Goal: Task Accomplishment & Management: Manage account settings

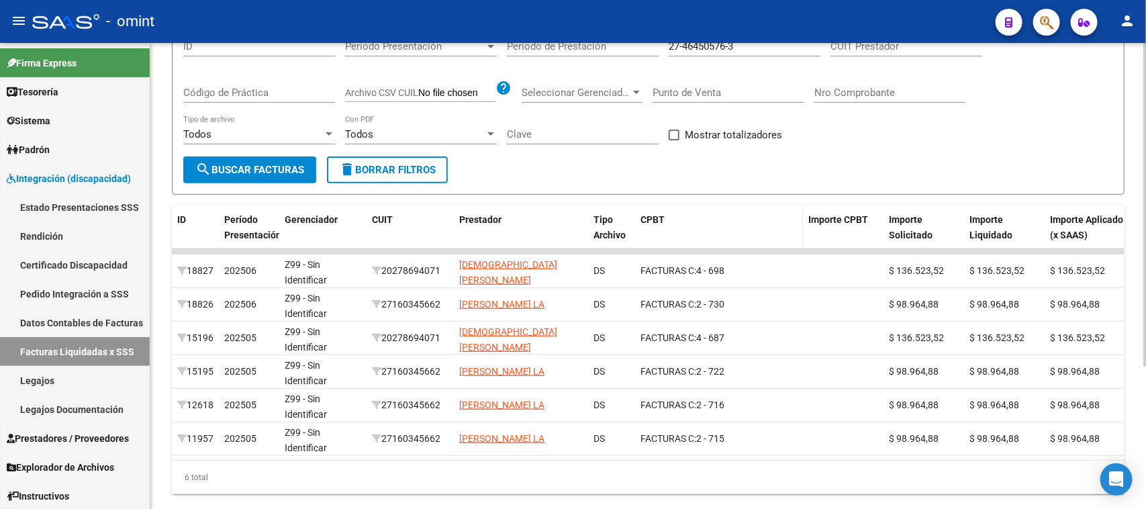
scroll to position [84, 0]
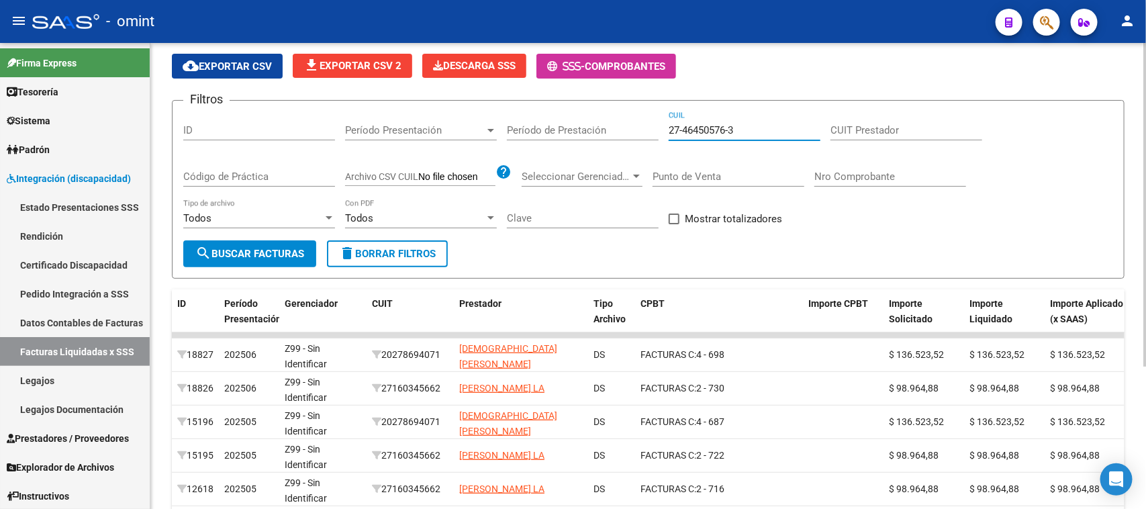
drag, startPoint x: 741, startPoint y: 123, endPoint x: 632, endPoint y: 118, distance: 108.9
click at [632, 118] on div "Filtros ID Período Presentación Período Presentación Período de Prestación 27-4…" at bounding box center [648, 175] width 930 height 129
paste input "0-56532411-0"
type input "20-56532411-0"
click at [273, 253] on span "search Buscar Facturas" at bounding box center [249, 254] width 109 height 12
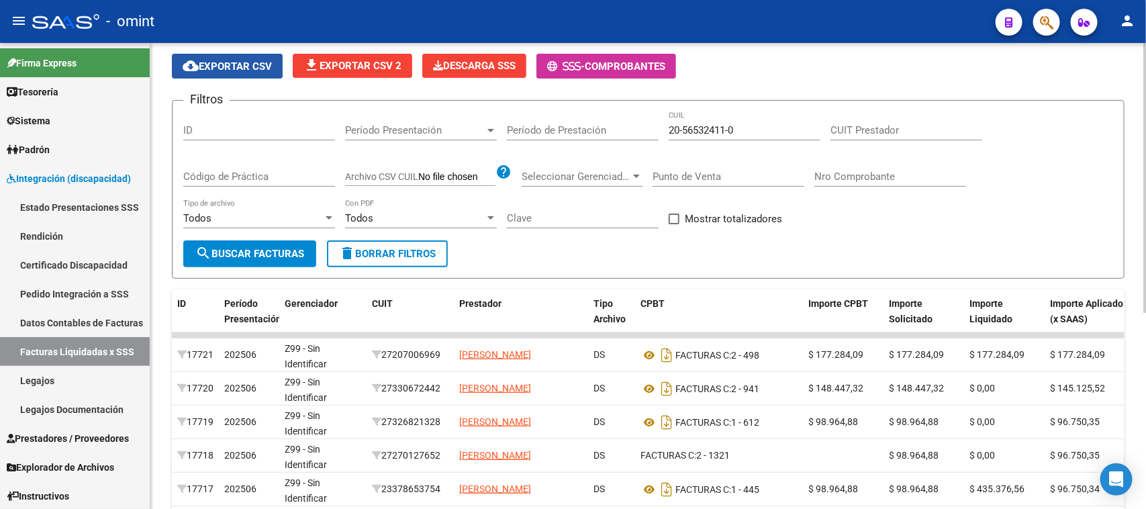
drag, startPoint x: 213, startPoint y: 71, endPoint x: 210, endPoint y: 262, distance: 191.4
click at [213, 71] on button "cloud_download Exportar CSV" at bounding box center [227, 66] width 111 height 25
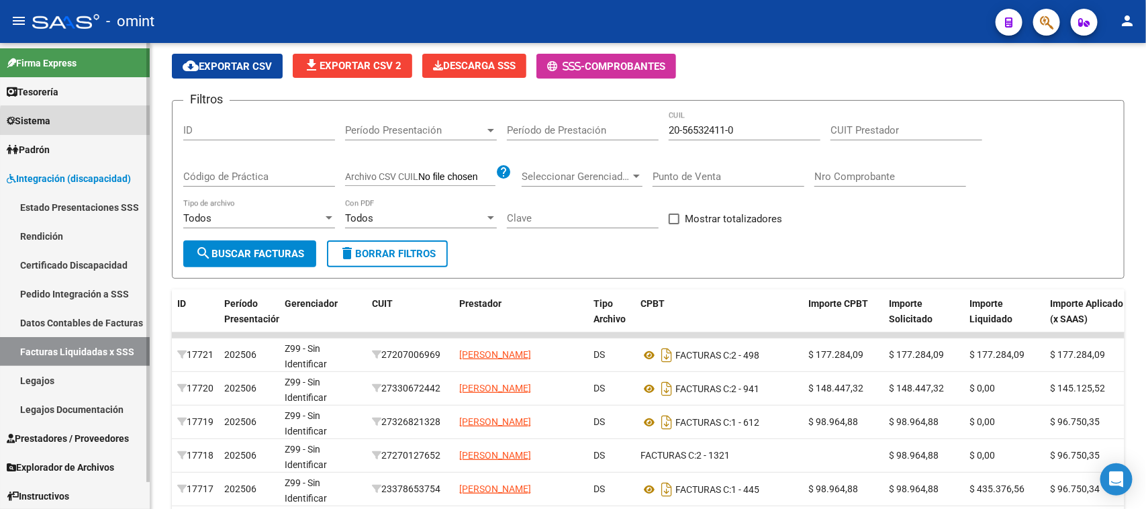
click at [99, 124] on link "Sistema" at bounding box center [75, 120] width 150 height 29
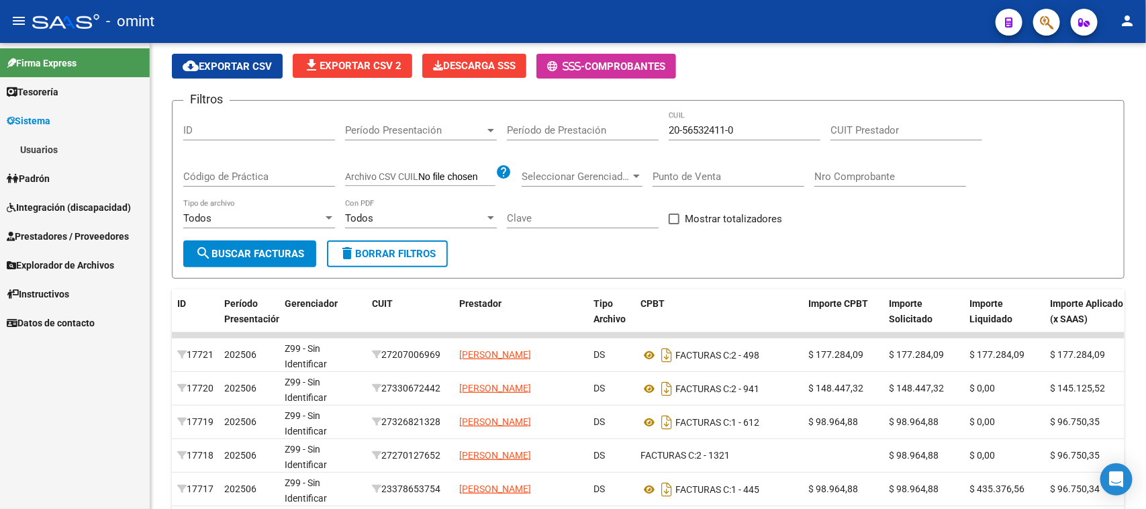
click at [95, 143] on link "Usuarios" at bounding box center [75, 149] width 150 height 29
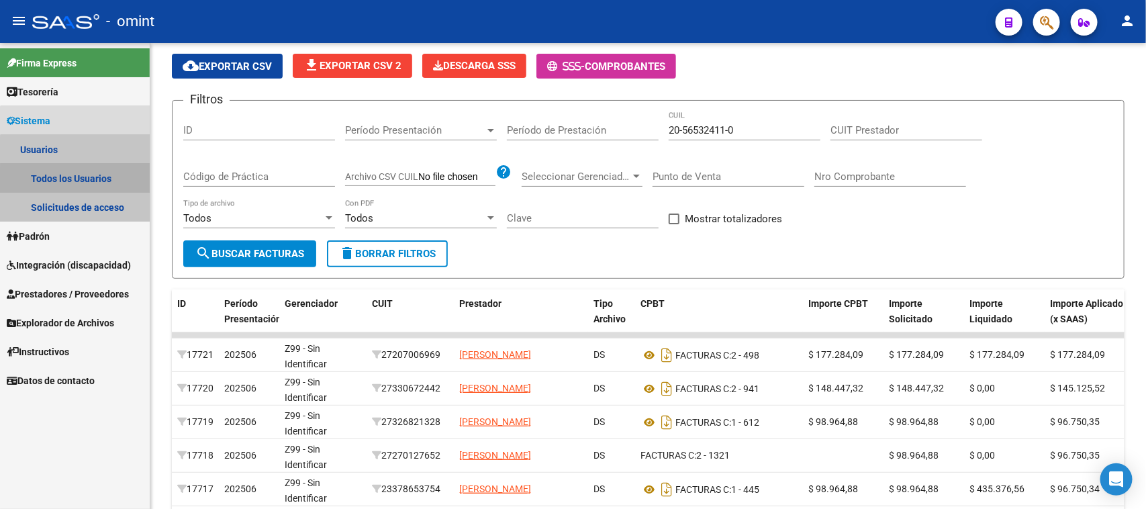
click at [91, 182] on link "Todos los Usuarios" at bounding box center [75, 178] width 150 height 29
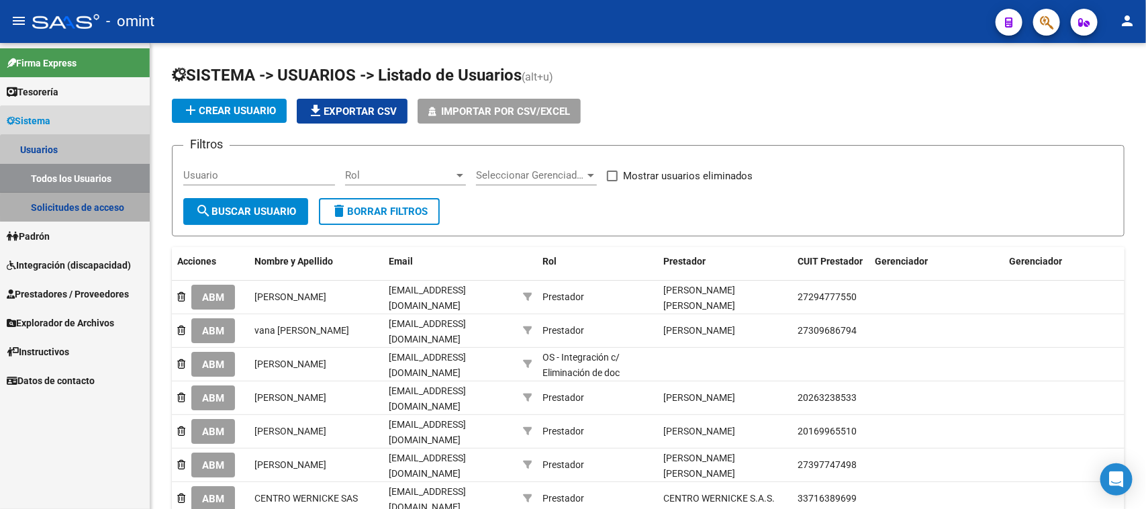
click at [83, 206] on link "Solicitudes de acceso" at bounding box center [75, 207] width 150 height 29
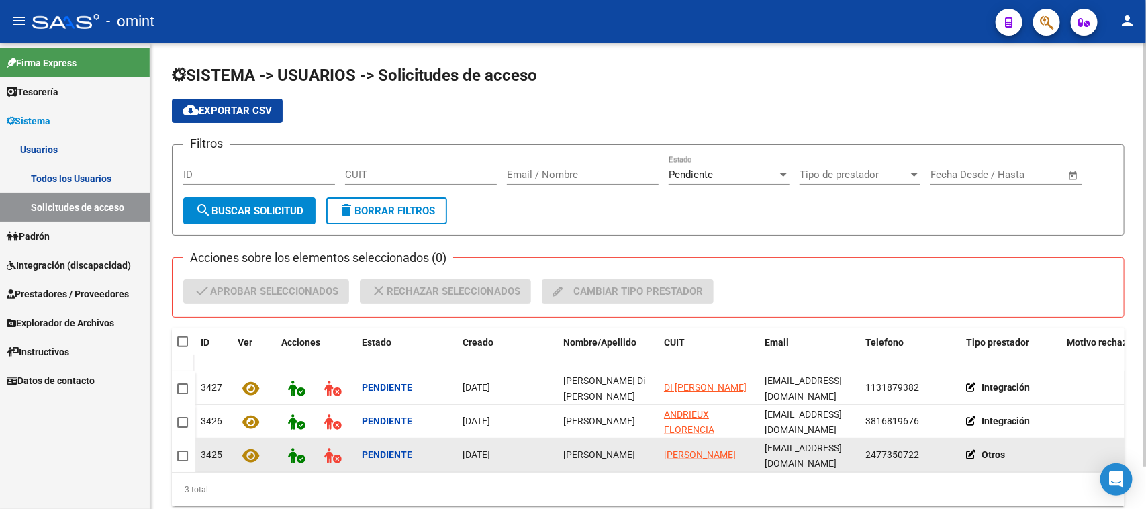
click at [598, 449] on span "[PERSON_NAME]" at bounding box center [599, 454] width 72 height 11
copy span "[PERSON_NAME]"
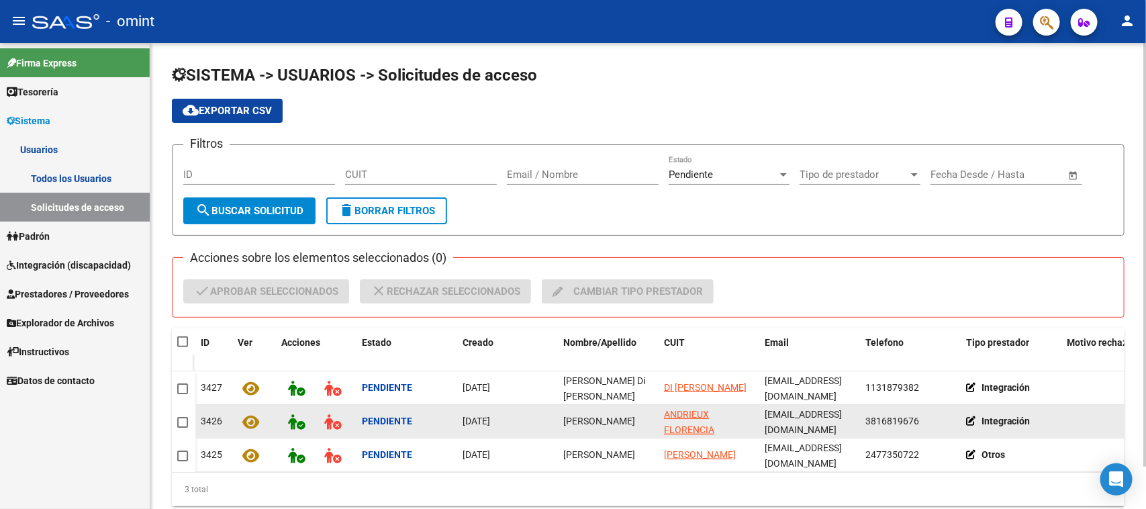
click at [585, 410] on datatable-body-cell "[PERSON_NAME]" at bounding box center [608, 421] width 101 height 33
copy span "[PERSON_NAME]"
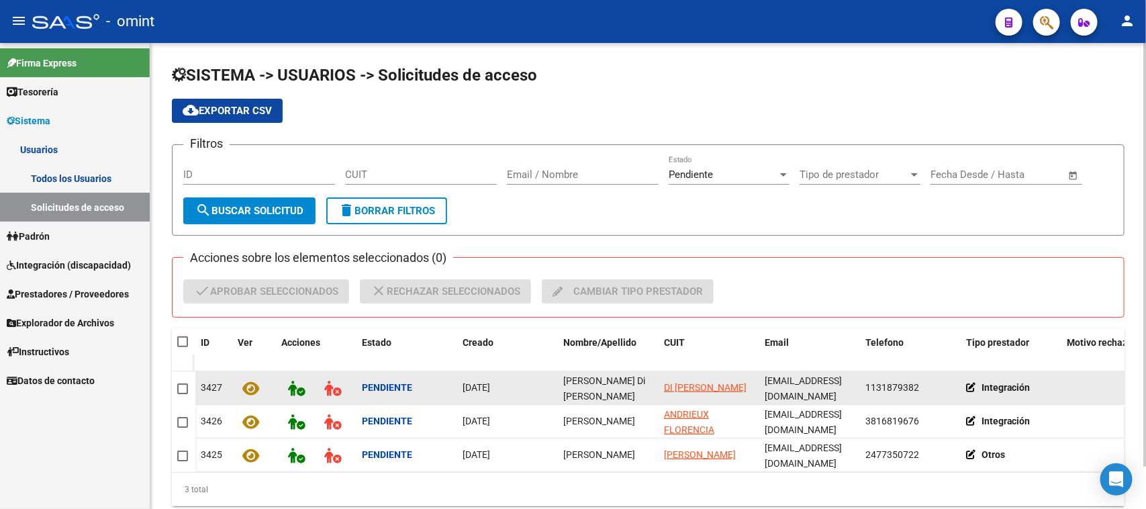
click at [595, 396] on datatable-body-cell "[PERSON_NAME] Di [PERSON_NAME]" at bounding box center [608, 387] width 101 height 33
click at [595, 395] on datatable-body-cell "[PERSON_NAME] Di [PERSON_NAME]" at bounding box center [608, 387] width 101 height 33
copy span "[PERSON_NAME] Di [PERSON_NAME]"
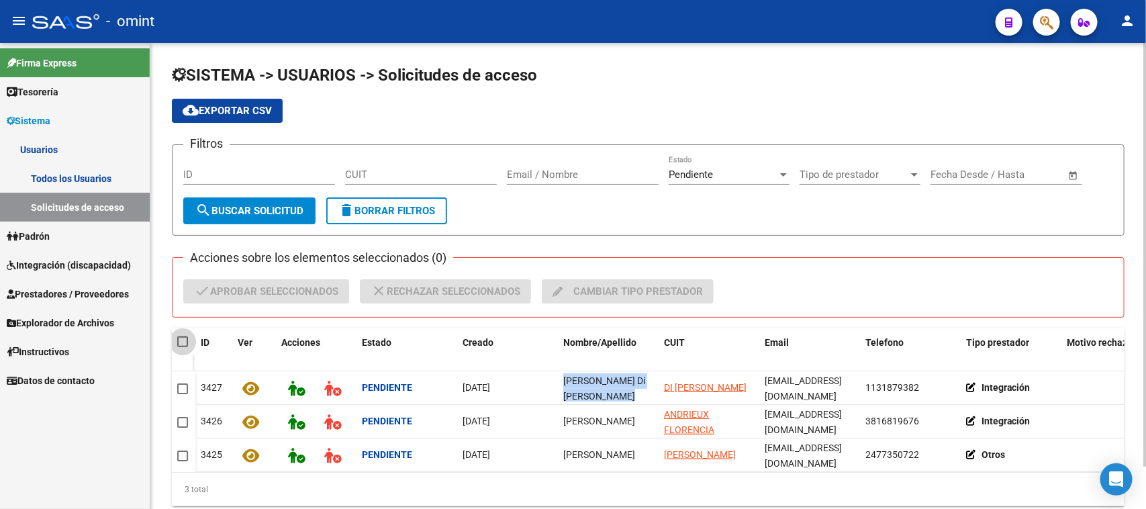
click at [183, 338] on span at bounding box center [182, 341] width 11 height 11
click at [183, 347] on input "checkbox" at bounding box center [182, 347] width 1 height 1
checkbox input "true"
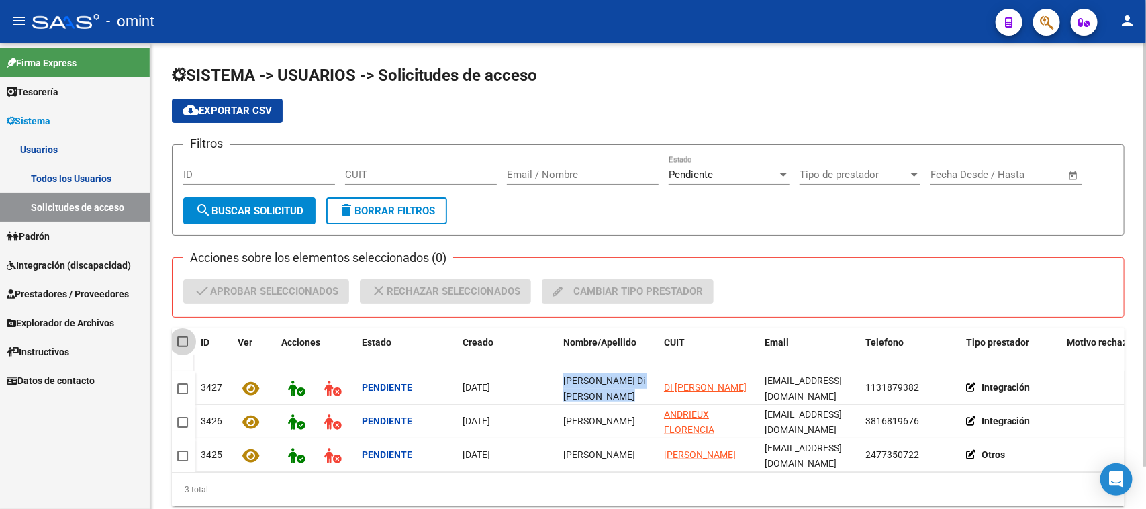
checkbox input "true"
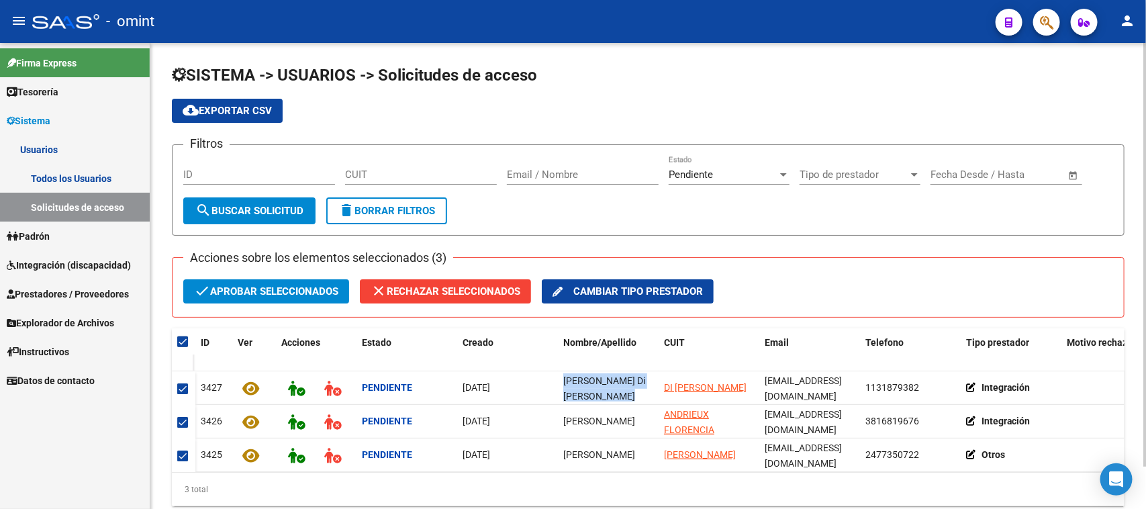
click at [262, 284] on span "check Aprobar seleccionados" at bounding box center [266, 291] width 144 height 24
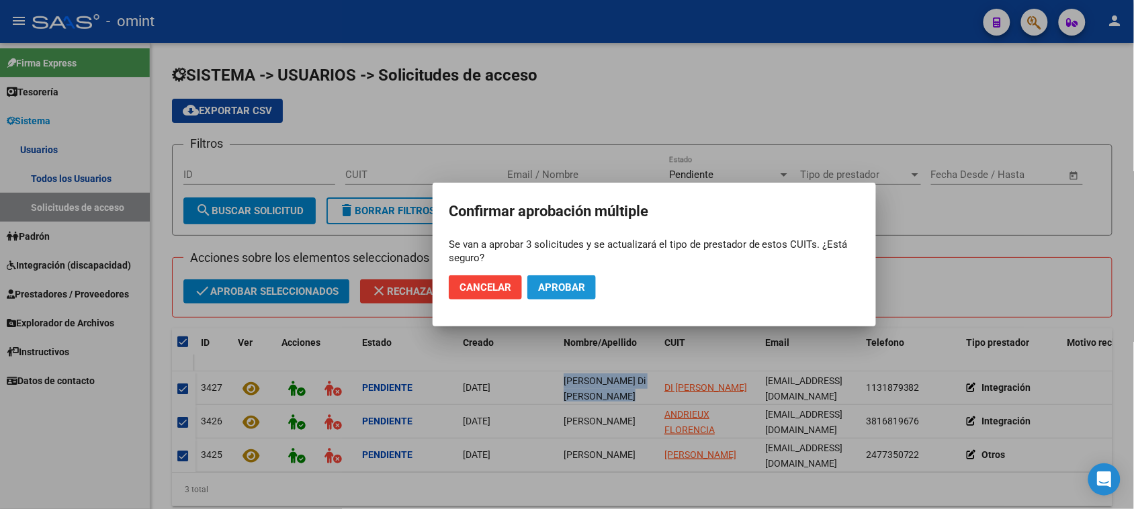
click at [574, 277] on button "Aprobar" at bounding box center [561, 287] width 69 height 24
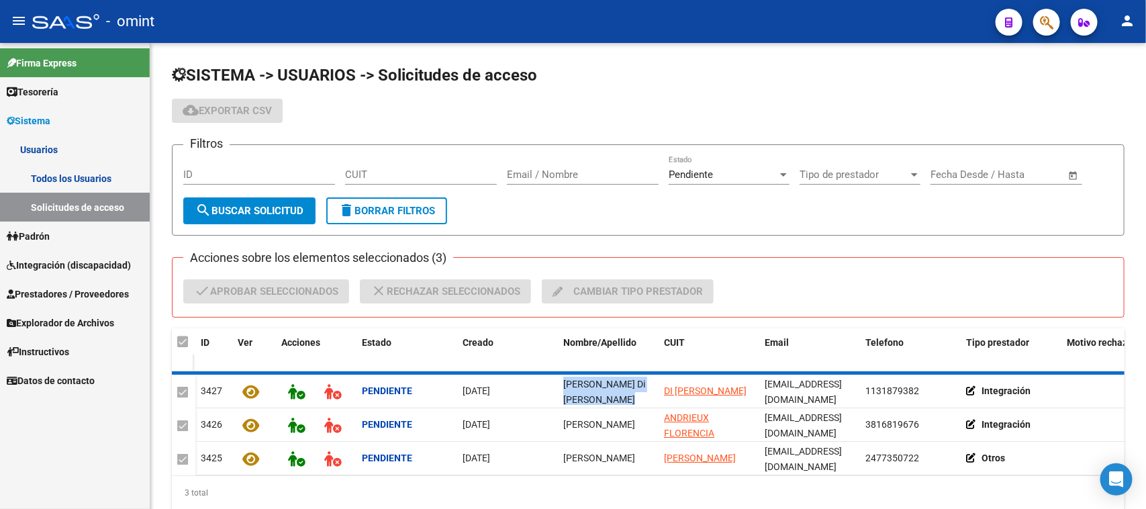
checkbox input "false"
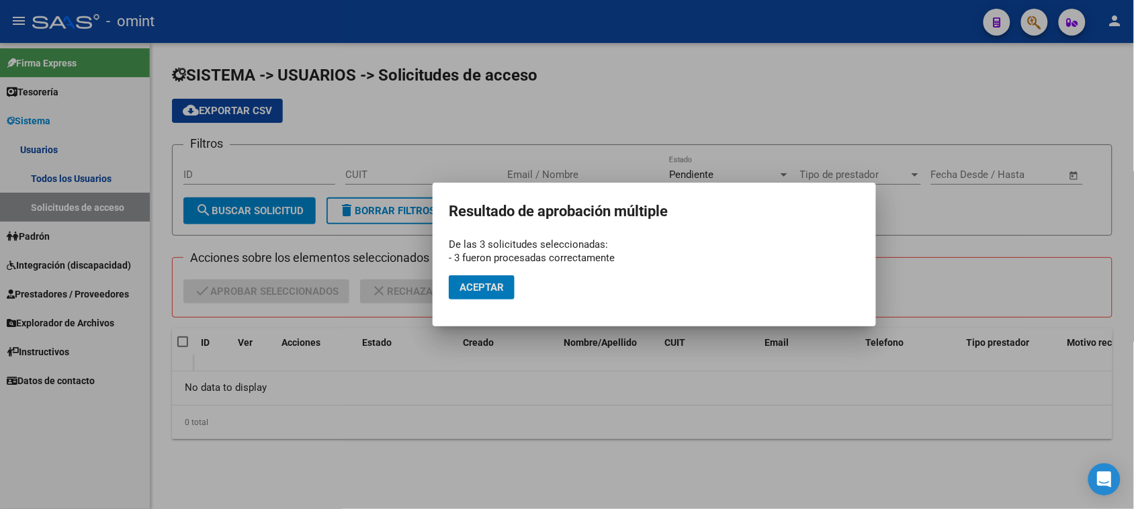
drag, startPoint x: 475, startPoint y: 298, endPoint x: 441, endPoint y: 292, distance: 35.3
click at [475, 297] on button "Aceptar" at bounding box center [482, 287] width 66 height 24
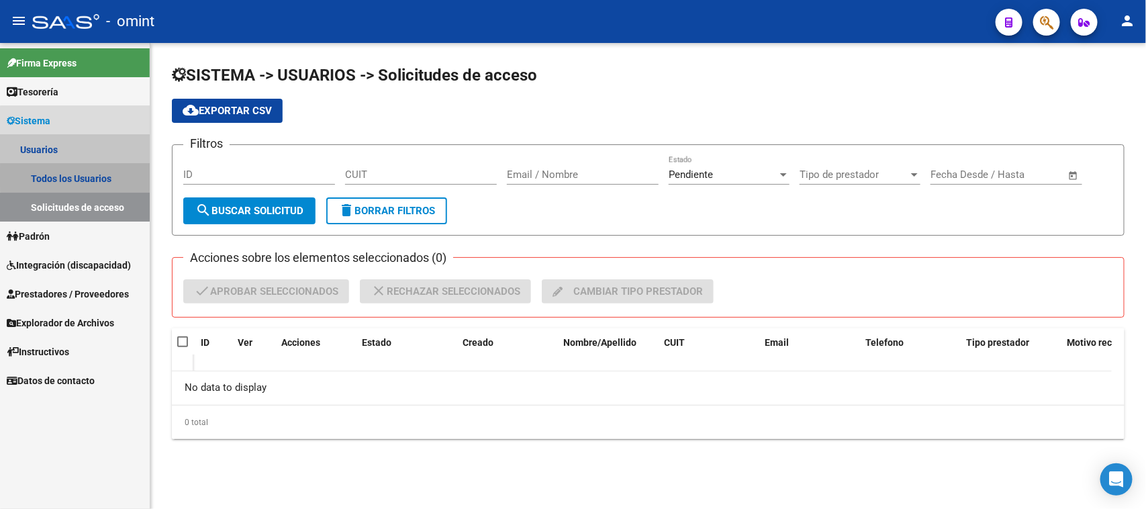
click at [77, 177] on link "Todos los Usuarios" at bounding box center [75, 178] width 150 height 29
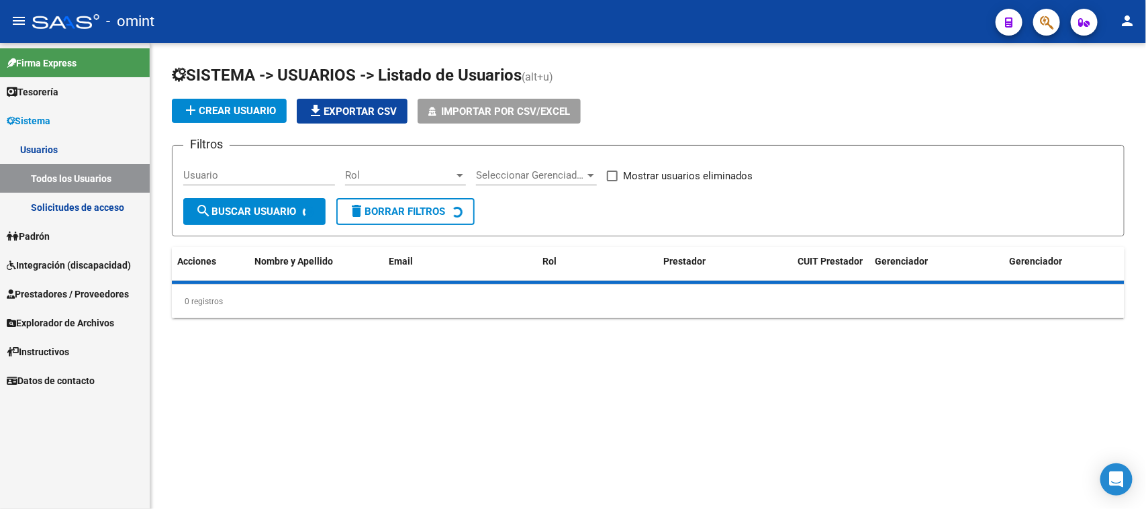
click at [227, 175] on input "Usuario" at bounding box center [259, 175] width 152 height 12
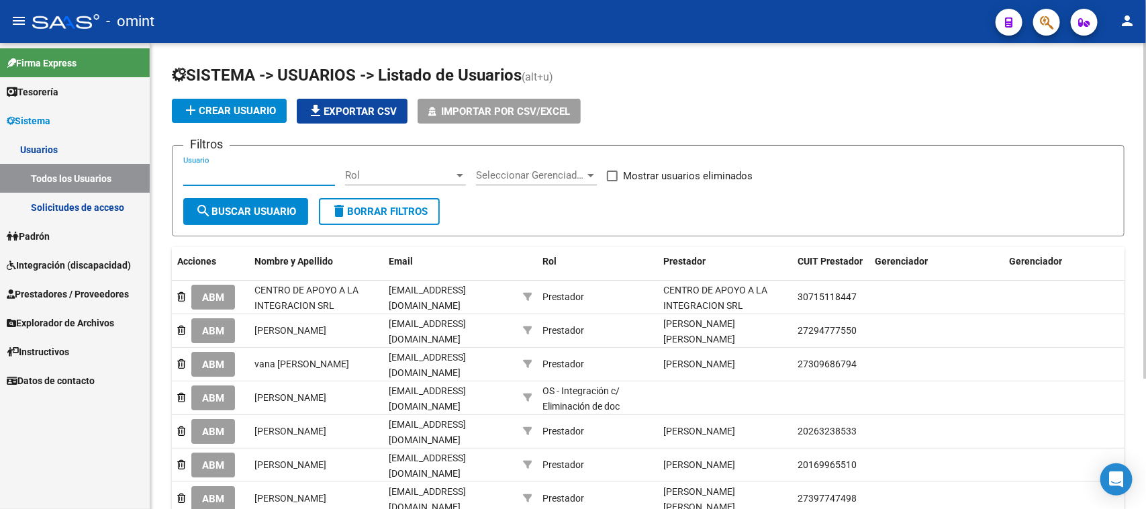
paste input "[PERSON_NAME] Di [PERSON_NAME]"
type input "[PERSON_NAME] Di [PERSON_NAME]"
click at [230, 206] on span "search Buscar Usuario" at bounding box center [245, 212] width 101 height 12
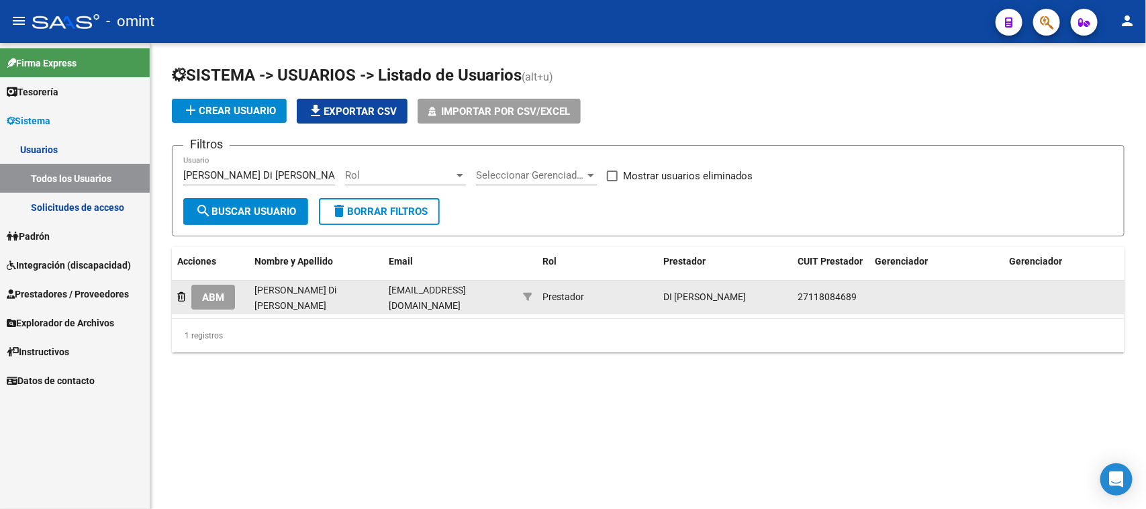
click at [220, 301] on button "ABM" at bounding box center [213, 297] width 44 height 25
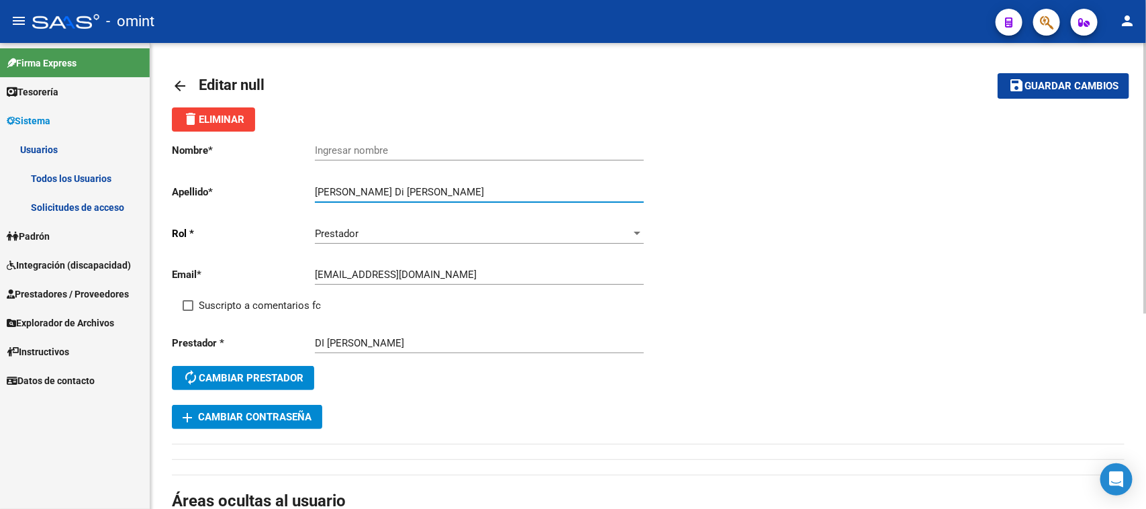
drag, startPoint x: 343, startPoint y: 189, endPoint x: 271, endPoint y: 192, distance: 71.9
click at [273, 191] on app-form-text-field "Apellido * [PERSON_NAME] Di [PERSON_NAME] Ingresar apellido" at bounding box center [407, 192] width 471 height 12
type input "[PERSON_NAME]"
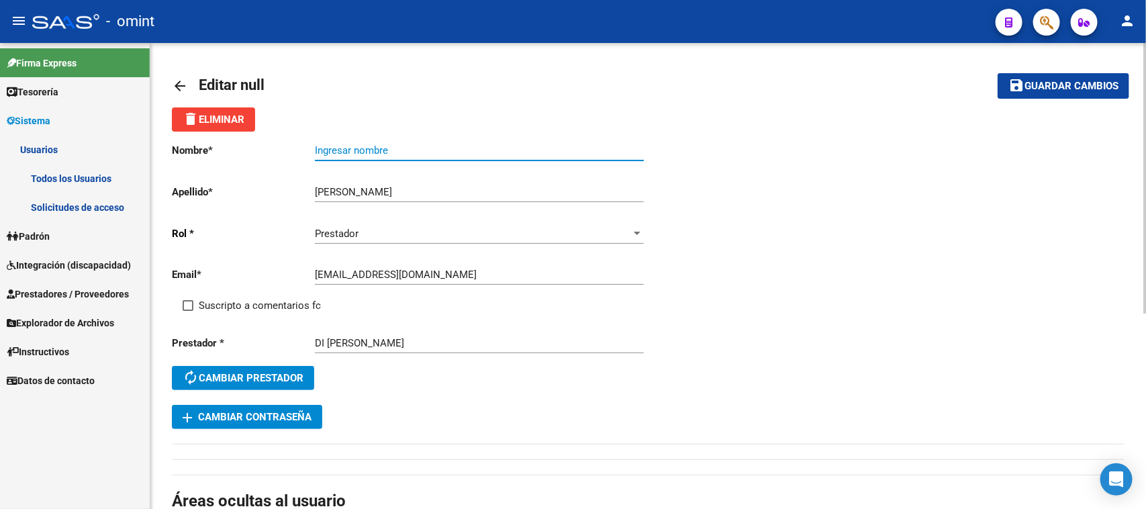
click at [334, 150] on input "Ingresar nombre" at bounding box center [479, 150] width 329 height 12
paste input "[PERSON_NAME]"
type input "[PERSON_NAME]"
click at [259, 306] on span "Suscripto a comentarios fc" at bounding box center [260, 306] width 122 height 16
click at [188, 311] on input "Suscripto a comentarios fc" at bounding box center [187, 311] width 1 height 1
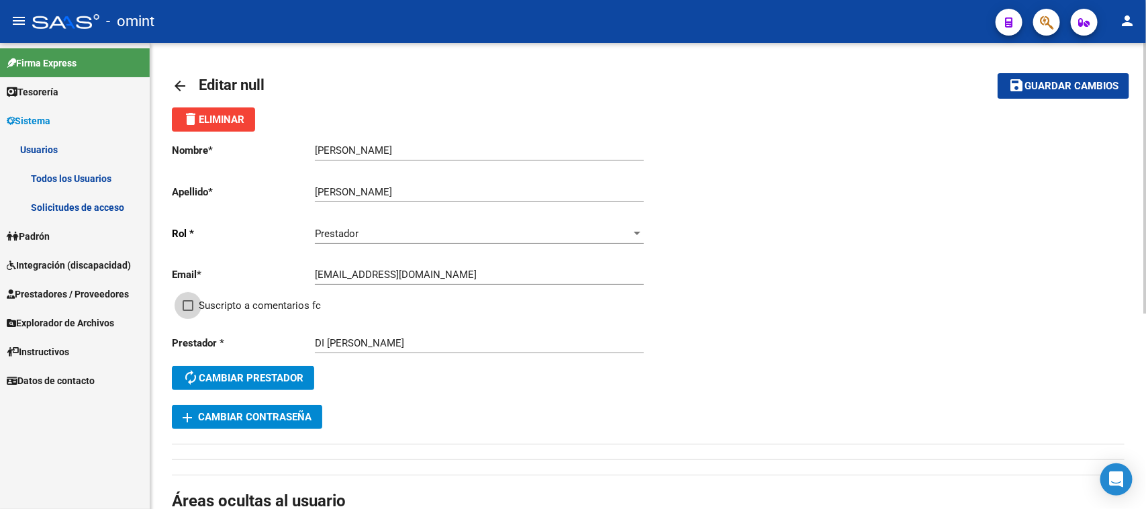
checkbox input "true"
click at [1079, 89] on span "Guardar cambios" at bounding box center [1072, 87] width 94 height 12
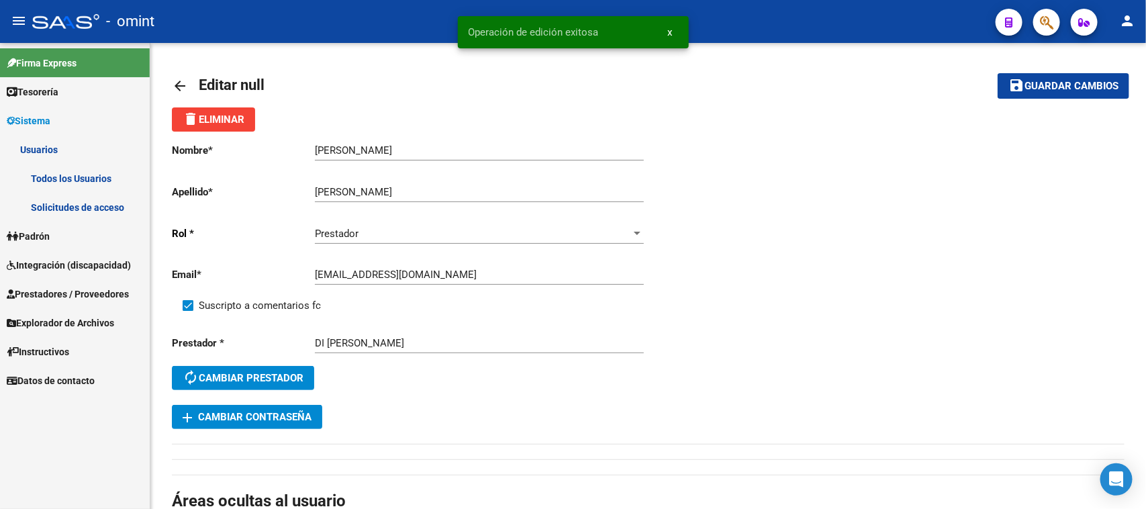
click at [105, 187] on link "Todos los Usuarios" at bounding box center [75, 178] width 150 height 29
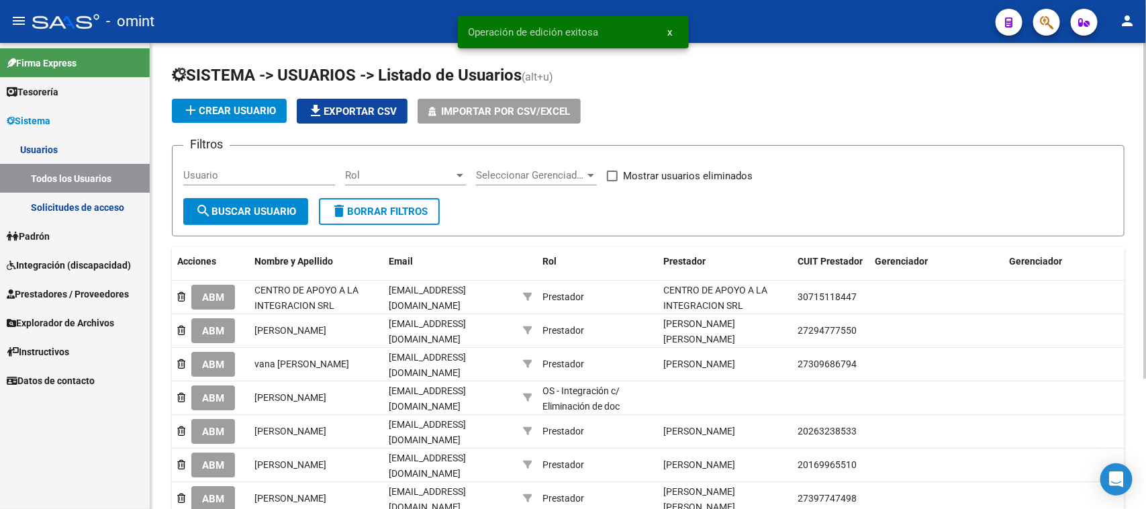
click at [263, 159] on div "Usuario" at bounding box center [259, 170] width 152 height 29
drag, startPoint x: 263, startPoint y: 173, endPoint x: 254, endPoint y: 178, distance: 10.8
click at [263, 175] on input "Usuario" at bounding box center [259, 175] width 152 height 12
paste input "[PERSON_NAME]"
type input "[PERSON_NAME]"
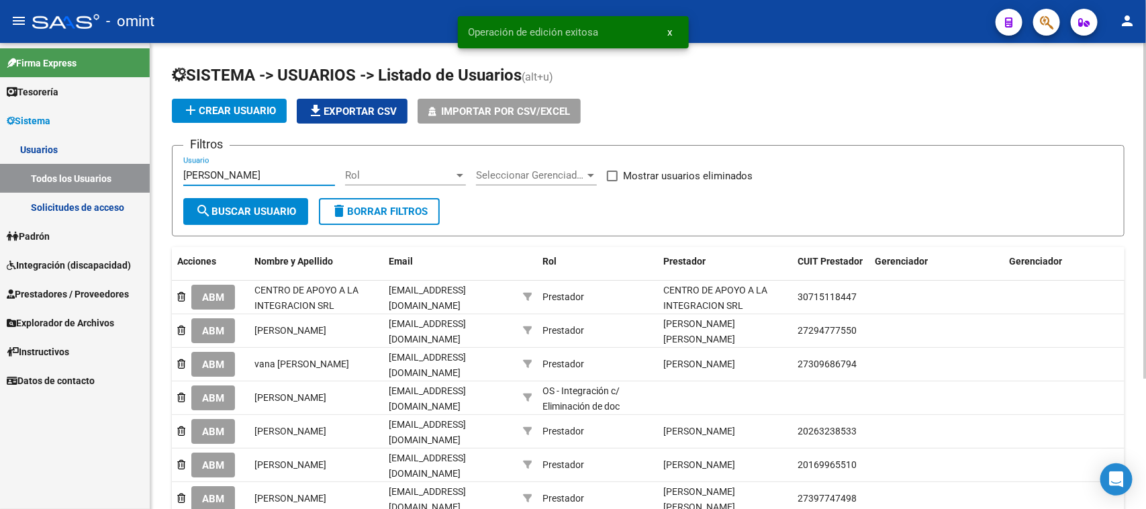
click at [236, 215] on span "search Buscar Usuario" at bounding box center [245, 212] width 101 height 12
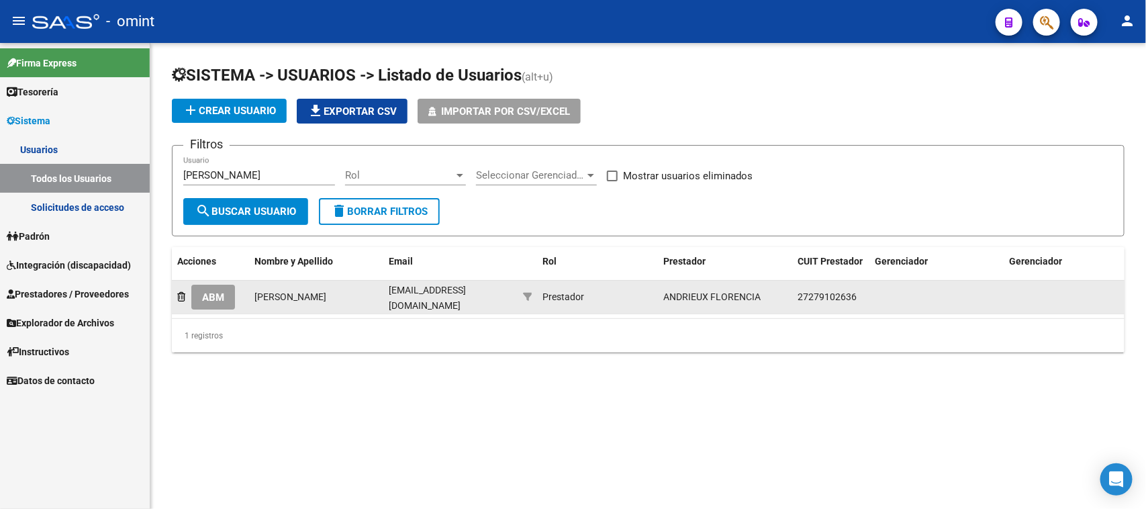
click at [206, 298] on span "ABM" at bounding box center [213, 297] width 22 height 12
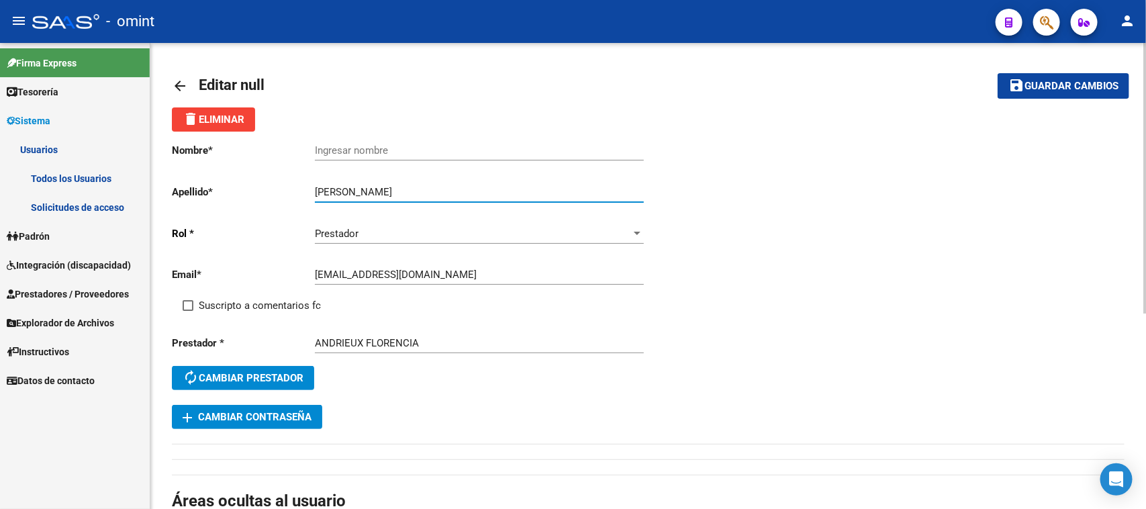
drag, startPoint x: 359, startPoint y: 185, endPoint x: 282, endPoint y: 190, distance: 77.4
click at [282, 190] on app-form-text-field "Apellido * [GEOGRAPHIC_DATA][PERSON_NAME] Ingresar apellido" at bounding box center [407, 192] width 471 height 12
type input "Andrieux"
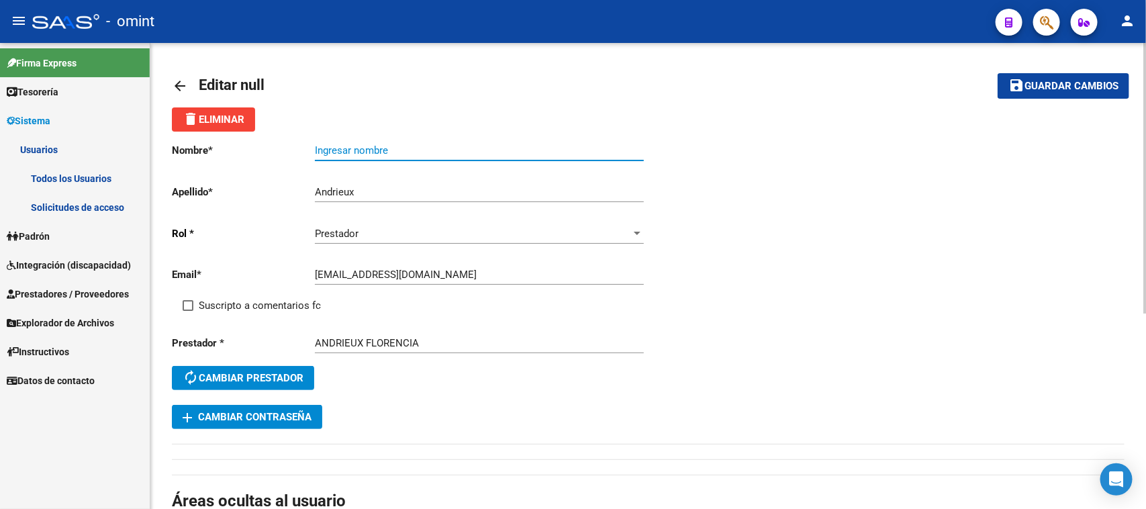
click at [340, 149] on input "Ingresar nombre" at bounding box center [479, 150] width 329 height 12
paste input "[GEOGRAPHIC_DATA]"
type input "[GEOGRAPHIC_DATA]"
click at [240, 298] on span "Suscripto a comentarios fc" at bounding box center [260, 306] width 122 height 16
click at [188, 311] on input "Suscripto a comentarios fc" at bounding box center [187, 311] width 1 height 1
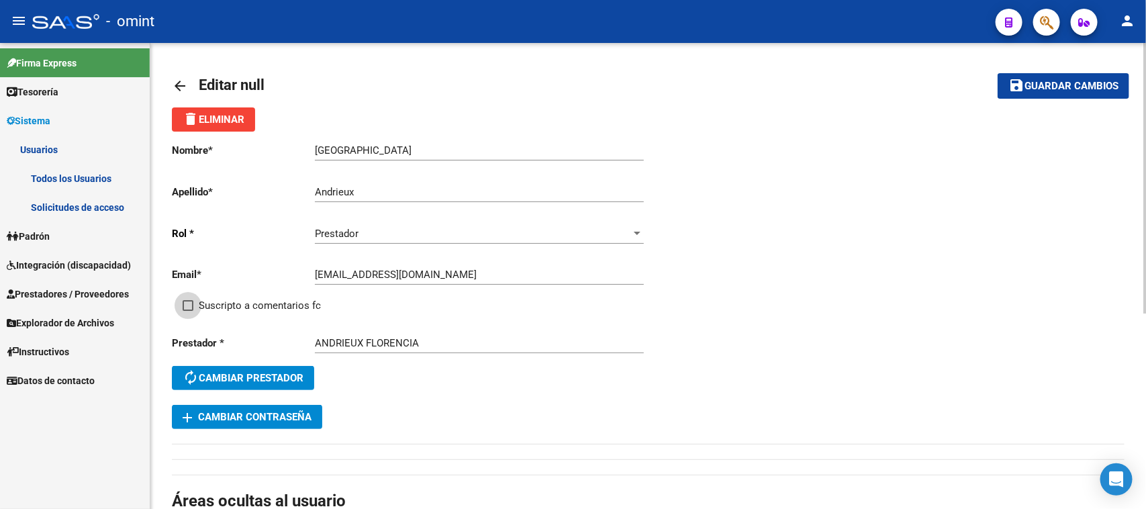
checkbox input "true"
drag, startPoint x: 1089, startPoint y: 88, endPoint x: 612, endPoint y: 143, distance: 479.3
click at [1085, 88] on span "Guardar cambios" at bounding box center [1072, 87] width 94 height 12
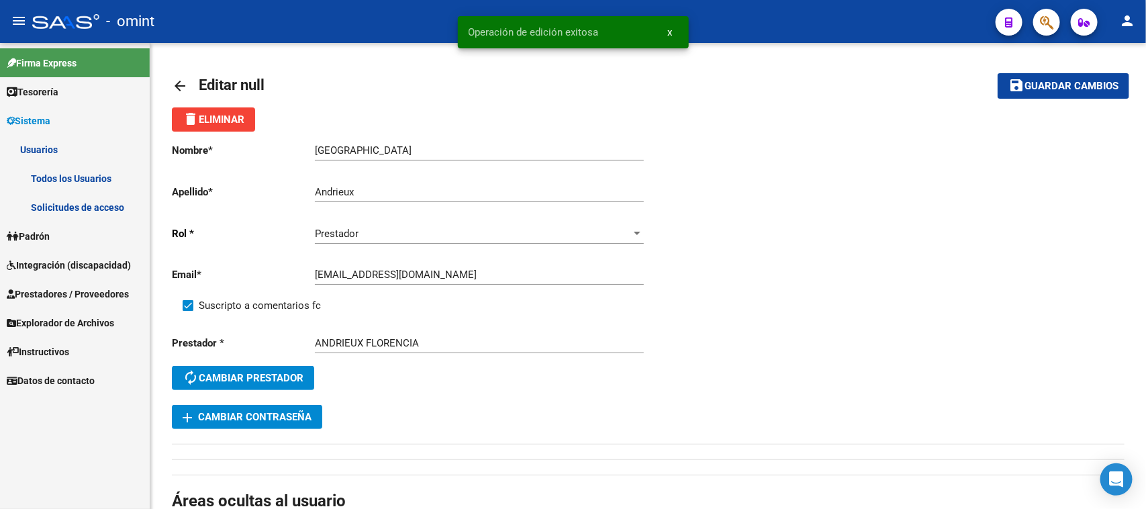
click at [116, 182] on link "Todos los Usuarios" at bounding box center [75, 178] width 150 height 29
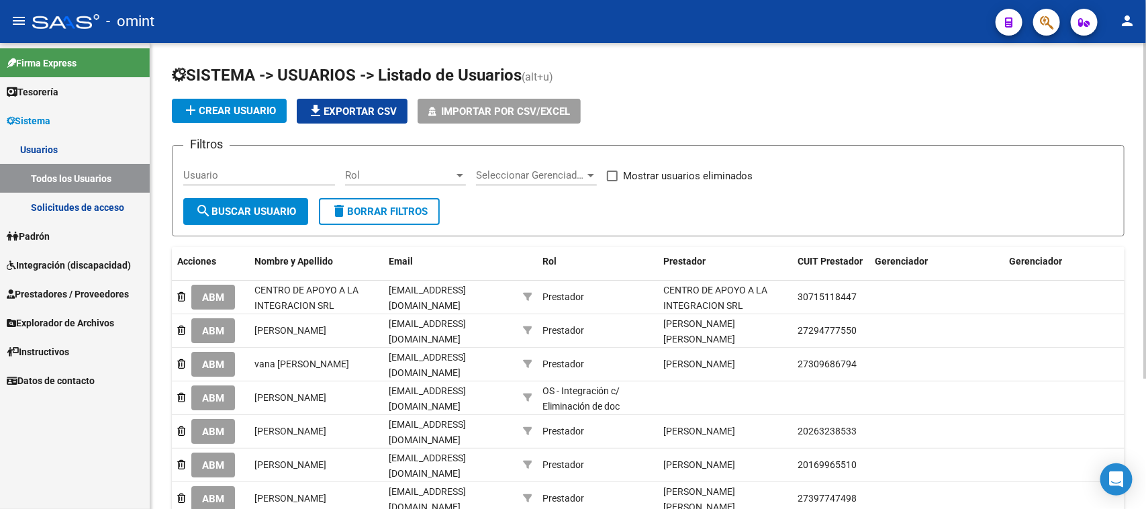
click at [213, 169] on input "Usuario" at bounding box center [259, 175] width 152 height 12
paste input "[PERSON_NAME]"
type input "[PERSON_NAME]"
click at [227, 216] on button "search Buscar Usuario" at bounding box center [245, 211] width 125 height 27
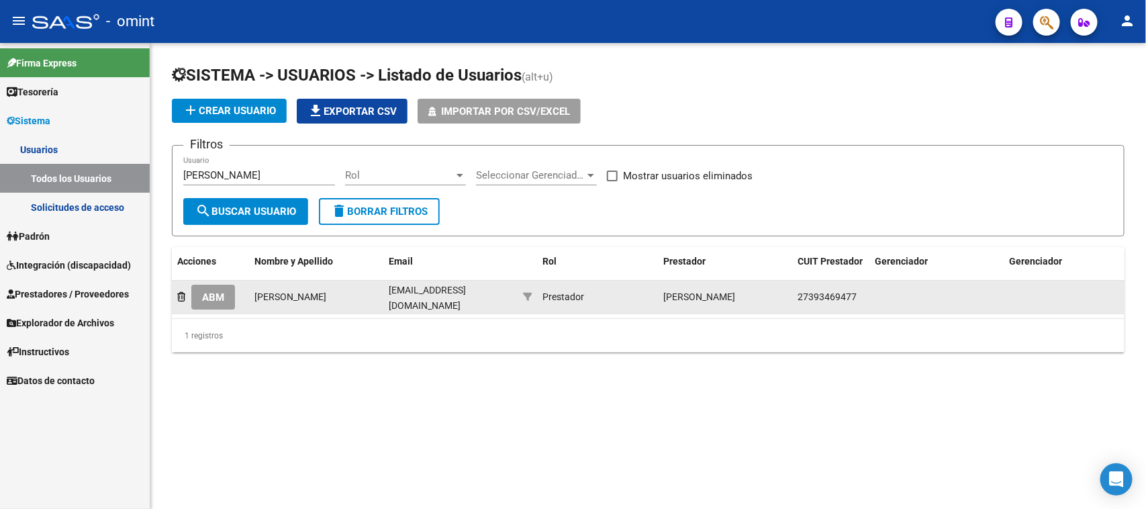
click at [237, 290] on div "ABM" at bounding box center [210, 297] width 66 height 25
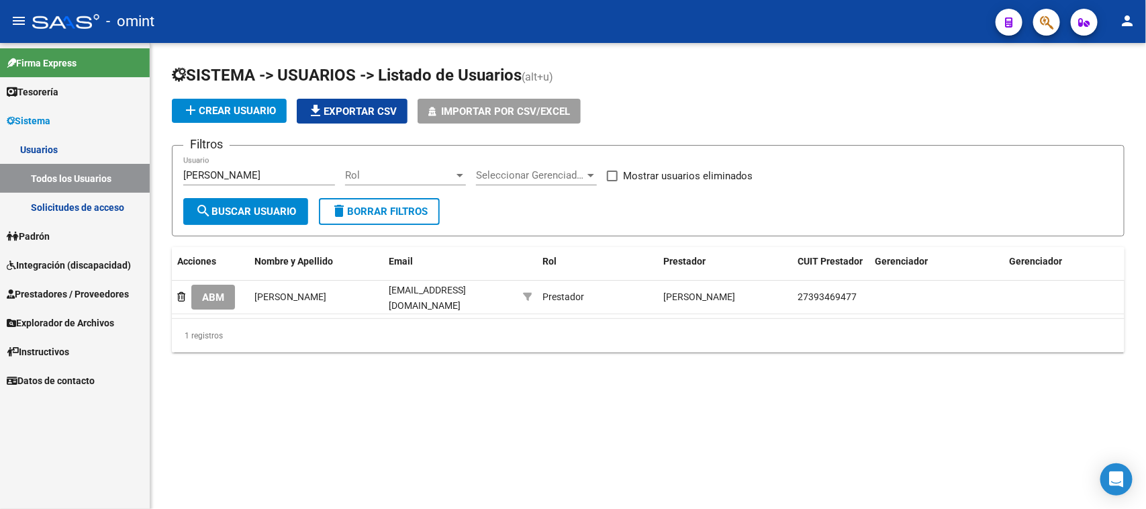
click at [227, 291] on button "ABM" at bounding box center [213, 297] width 44 height 25
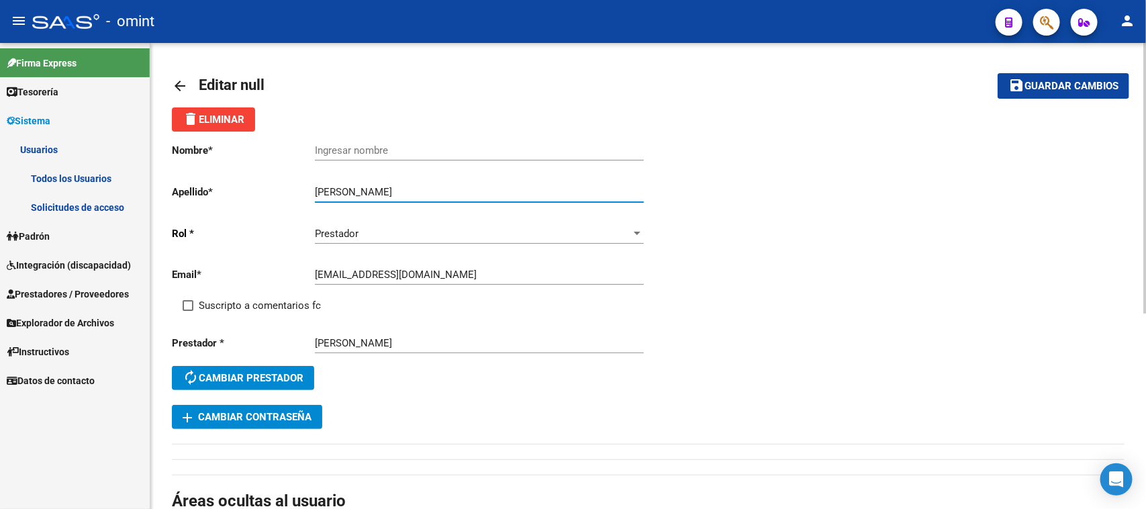
drag, startPoint x: 359, startPoint y: 193, endPoint x: 250, endPoint y: 191, distance: 109.5
click at [250, 191] on app-form-text-field "Apellido * [PERSON_NAME] Ingresar apellido" at bounding box center [407, 192] width 471 height 12
type input "[PERSON_NAME]"
click at [346, 156] on div "Ingresar nombre" at bounding box center [479, 146] width 329 height 29
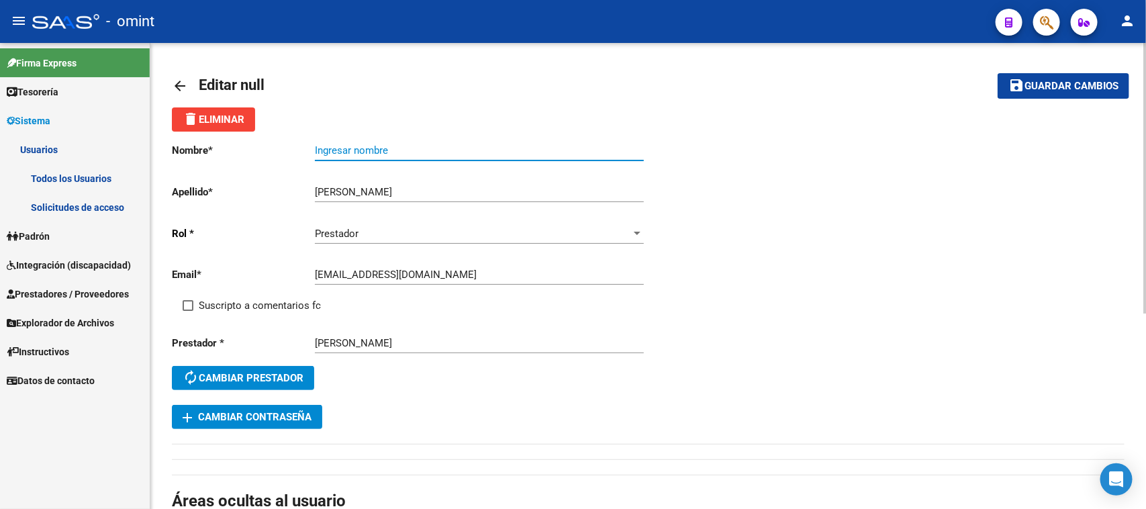
paste input "[PERSON_NAME]"
type input "[PERSON_NAME]"
click at [266, 298] on span "Suscripto a comentarios fc" at bounding box center [260, 306] width 122 height 16
click at [188, 311] on input "Suscripto a comentarios fc" at bounding box center [187, 311] width 1 height 1
checkbox input "true"
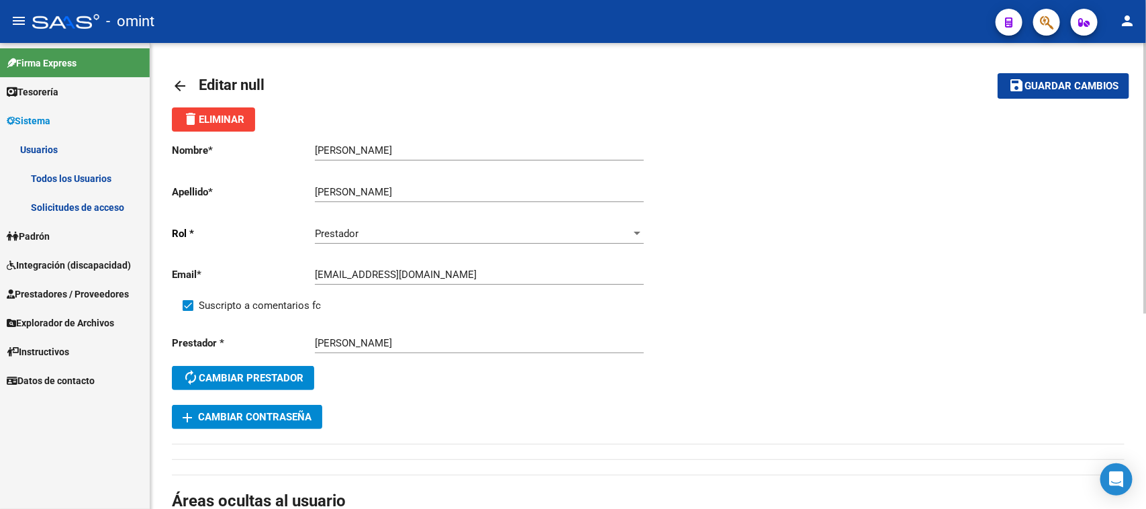
drag, startPoint x: 1073, startPoint y: 87, endPoint x: 1048, endPoint y: 86, distance: 24.9
click at [1073, 86] on span "Guardar cambios" at bounding box center [1072, 87] width 94 height 12
